Goal: Transaction & Acquisition: Purchase product/service

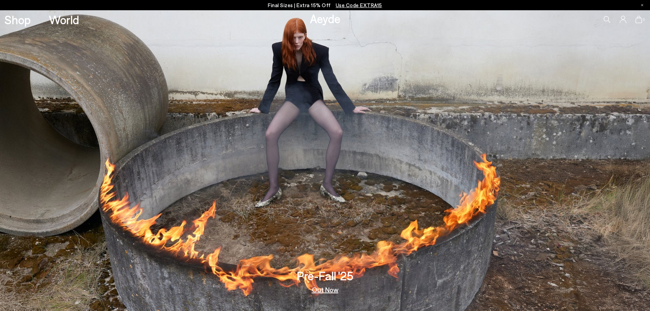
click at [307, 5] on p "Final Sizes | Extra 15% Off Use Code EXTRA15" at bounding box center [325, 5] width 114 height 9
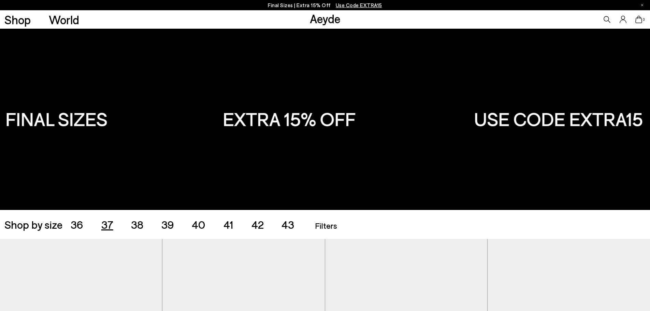
click at [104, 226] on span "37" at bounding box center [107, 224] width 12 height 13
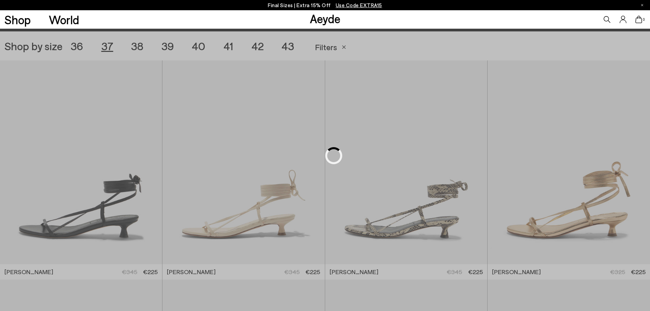
scroll to position [181, 0]
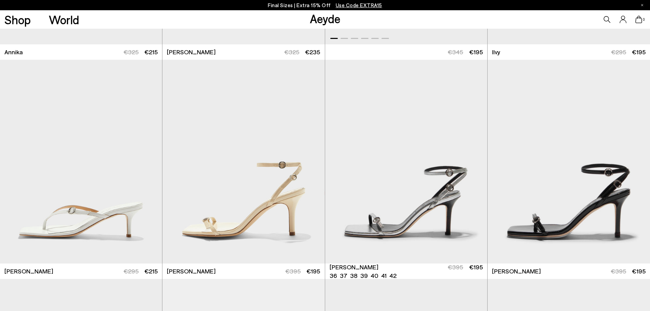
scroll to position [625, 0]
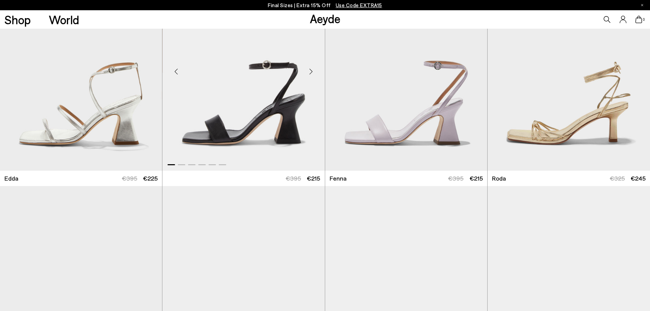
scroll to position [1307, 0]
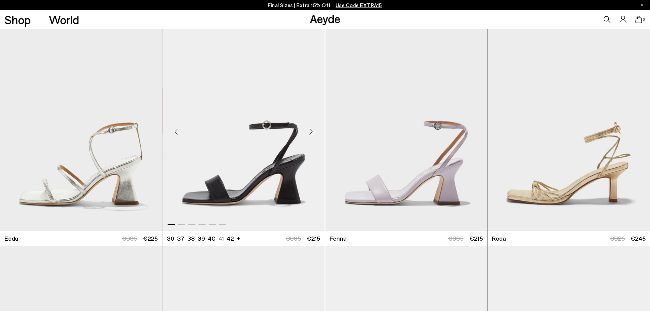
click at [264, 176] on img "1 / 6" at bounding box center [243, 129] width 162 height 204
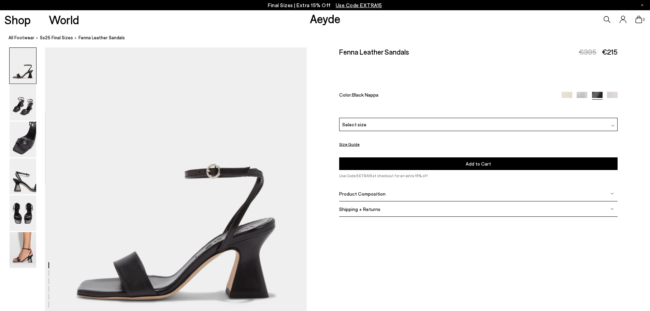
scroll to position [102, 0]
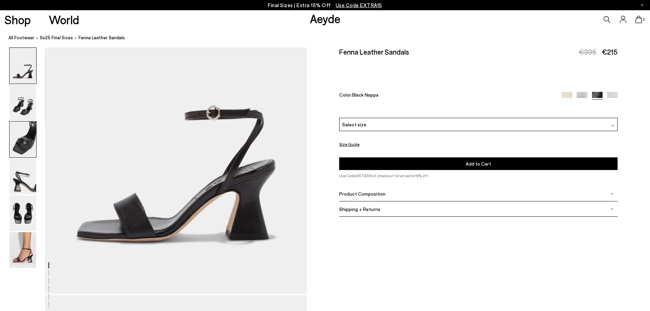
click at [28, 132] on img at bounding box center [23, 139] width 27 height 36
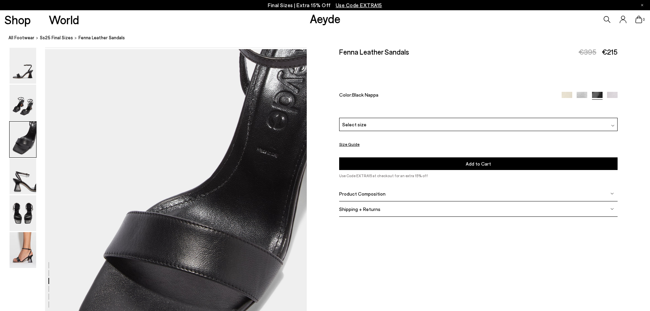
scroll to position [700, 0]
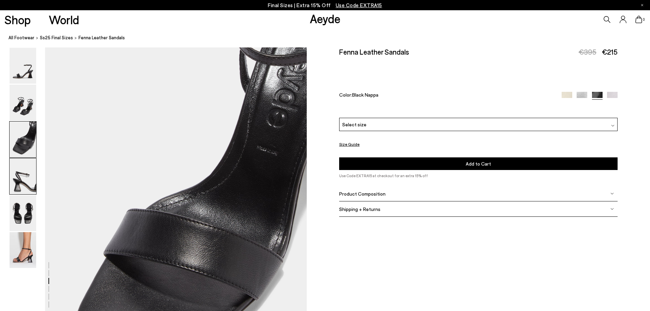
click at [21, 179] on img at bounding box center [23, 176] width 27 height 36
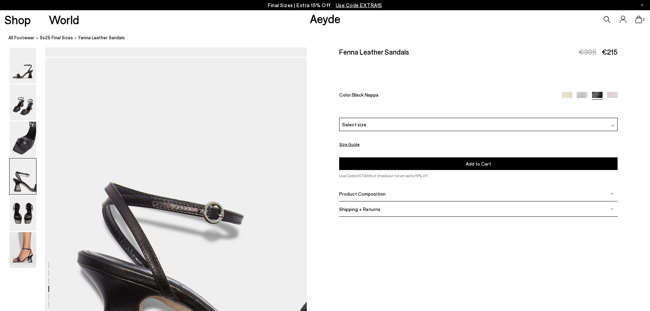
scroll to position [1050, 0]
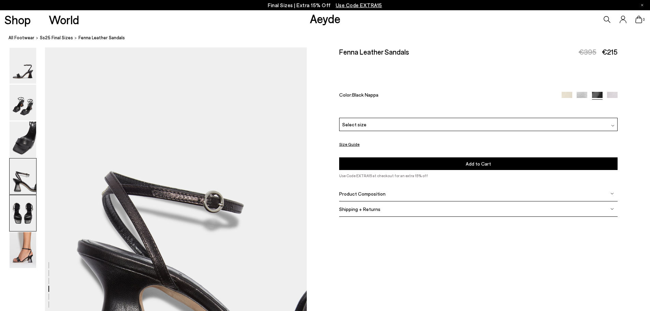
click at [18, 209] on img at bounding box center [23, 213] width 27 height 36
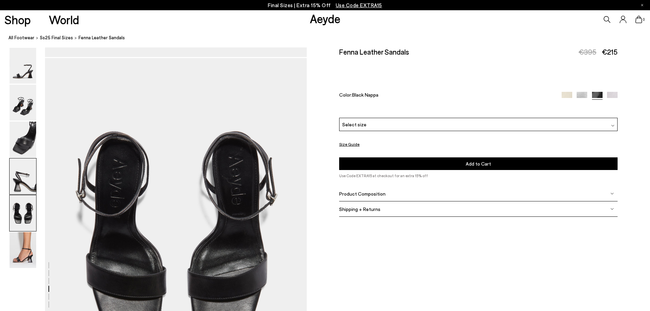
scroll to position [1400, 0]
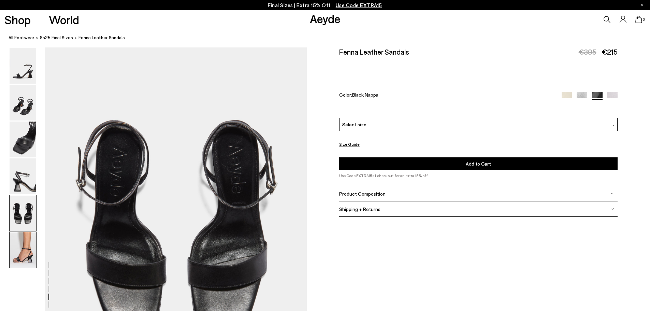
click at [24, 244] on img at bounding box center [23, 250] width 27 height 36
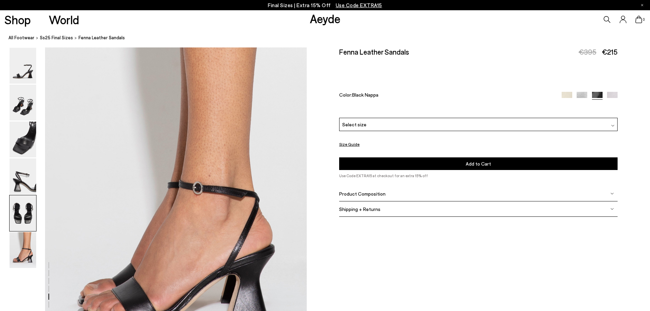
scroll to position [1796, 0]
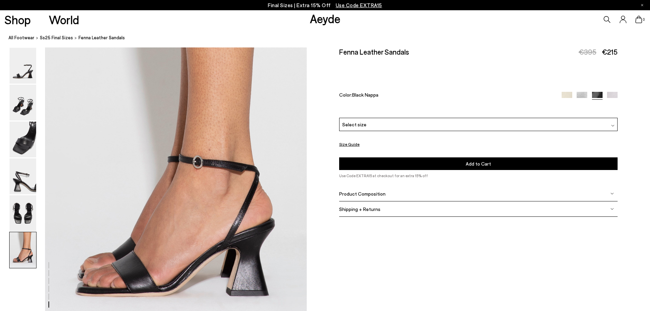
click at [581, 97] on img at bounding box center [582, 97] width 11 height 11
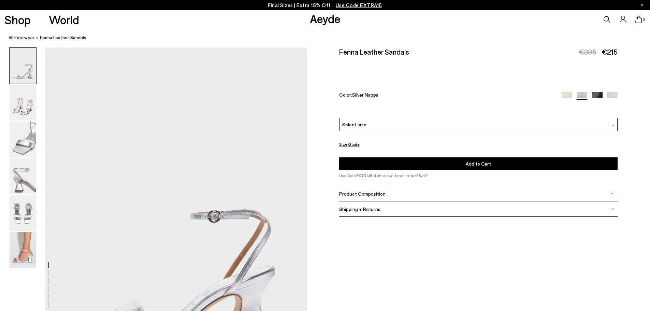
click at [611, 126] on img at bounding box center [612, 125] width 3 height 3
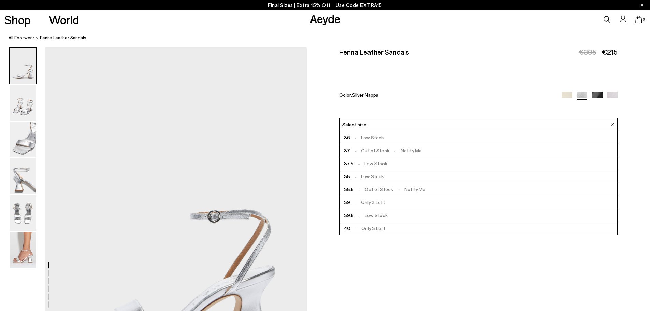
click at [407, 162] on li "37.5 - Low Stock" at bounding box center [478, 163] width 278 height 13
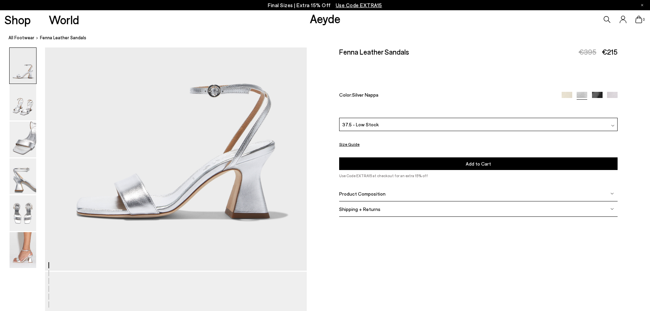
scroll to position [136, 0]
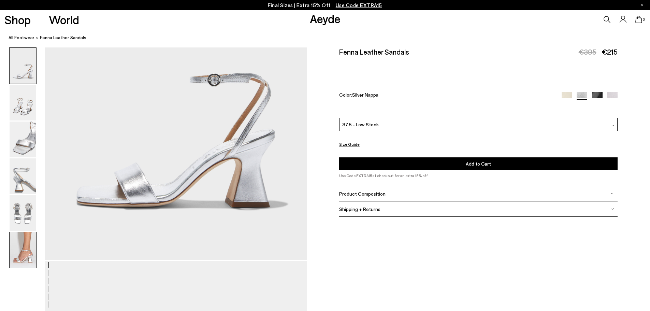
click at [26, 252] on img at bounding box center [23, 250] width 27 height 36
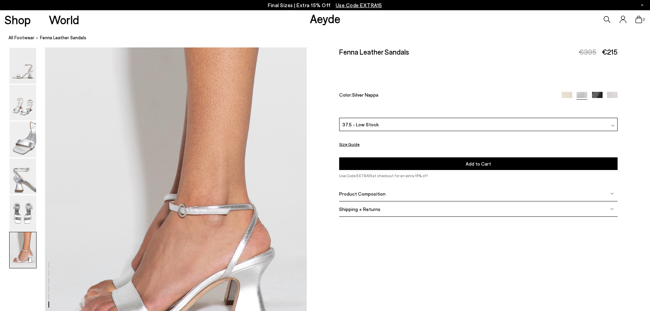
scroll to position [1796, 0]
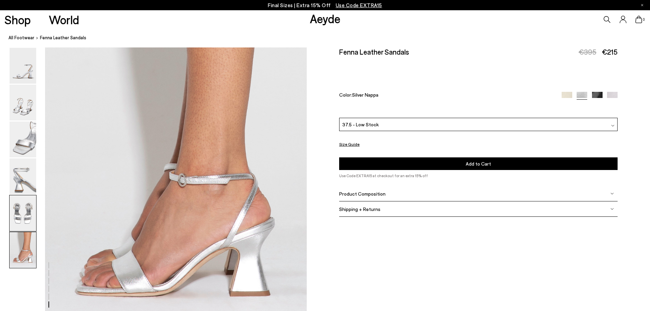
click at [20, 212] on img at bounding box center [23, 213] width 27 height 36
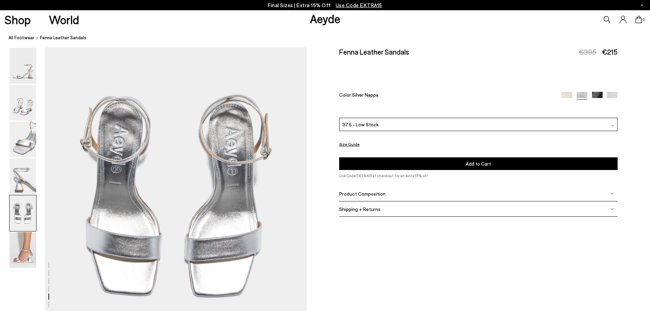
scroll to position [1400, 0]
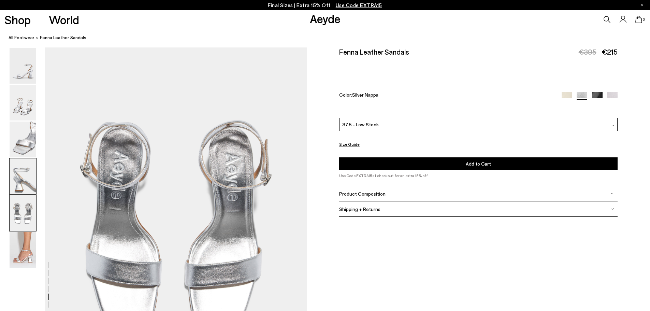
click at [27, 185] on img at bounding box center [23, 176] width 27 height 36
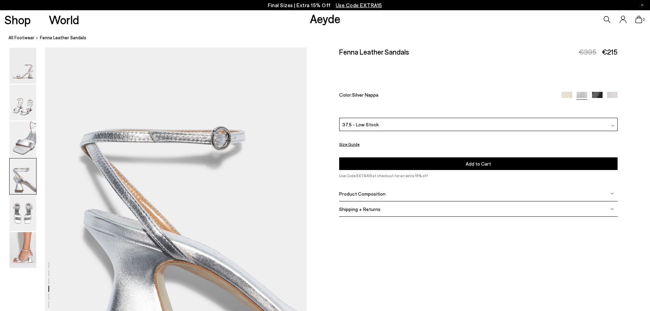
scroll to position [1050, 0]
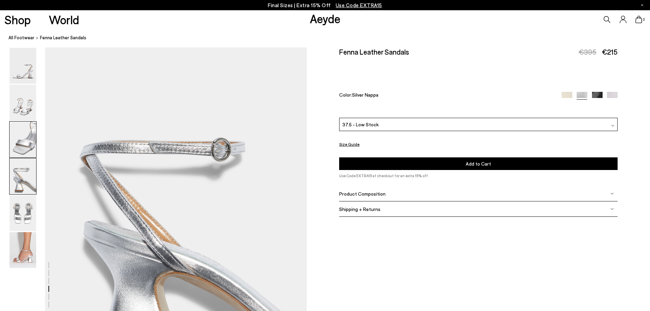
click at [25, 148] on img at bounding box center [23, 139] width 27 height 36
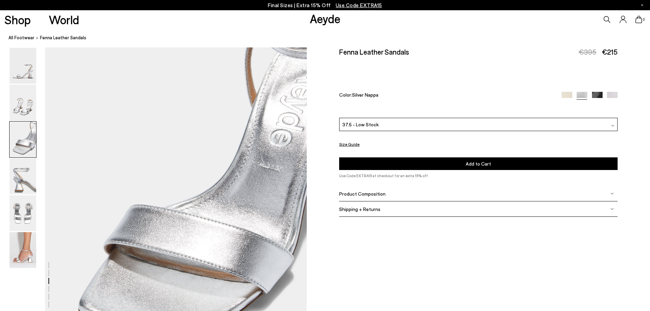
scroll to position [700, 0]
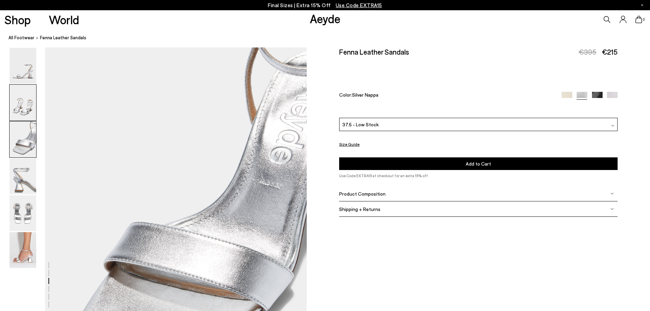
click at [24, 103] on img at bounding box center [23, 103] width 27 height 36
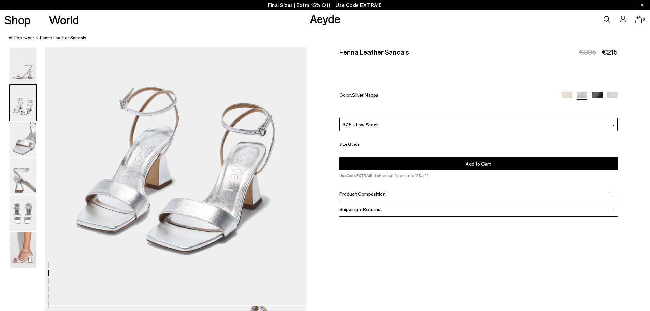
scroll to position [453, 0]
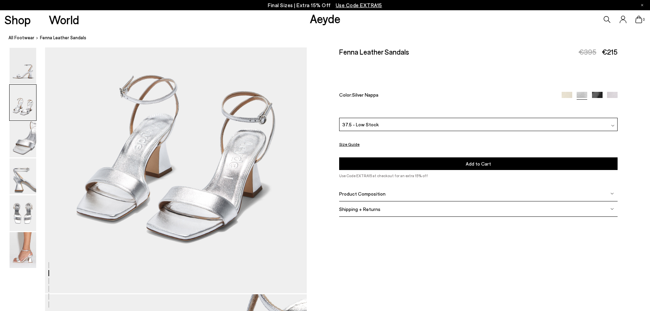
click at [615, 194] on div "Product Composition" at bounding box center [478, 193] width 278 height 15
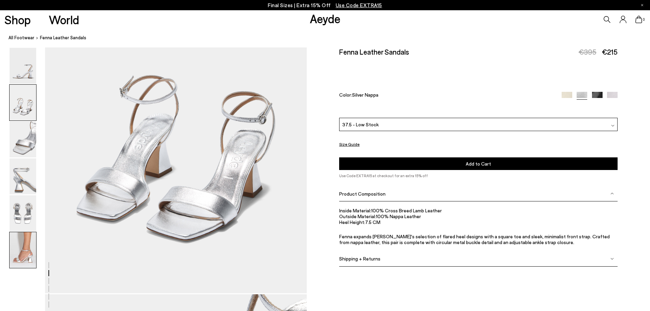
click at [18, 256] on img at bounding box center [23, 250] width 27 height 36
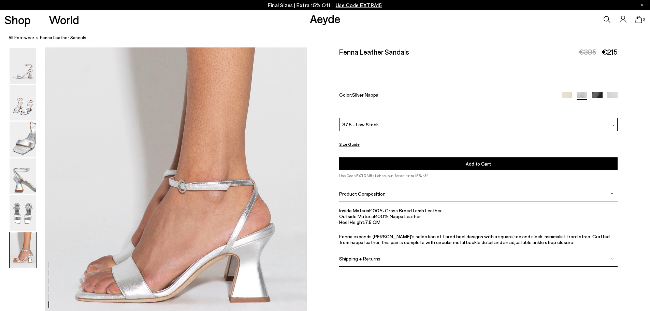
scroll to position [1796, 0]
